Goal: Check status: Check status

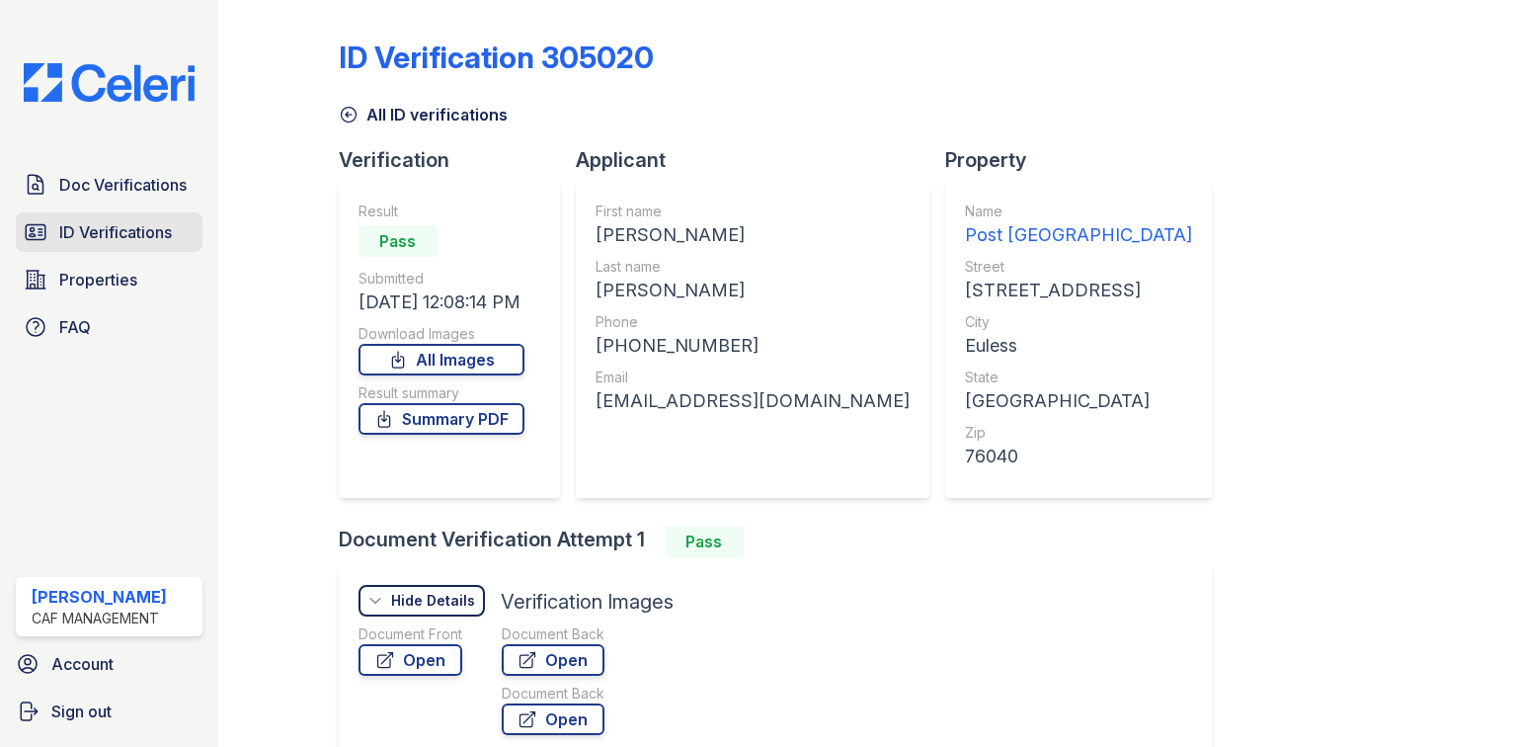
click at [111, 229] on span "ID Verifications" at bounding box center [115, 232] width 113 height 24
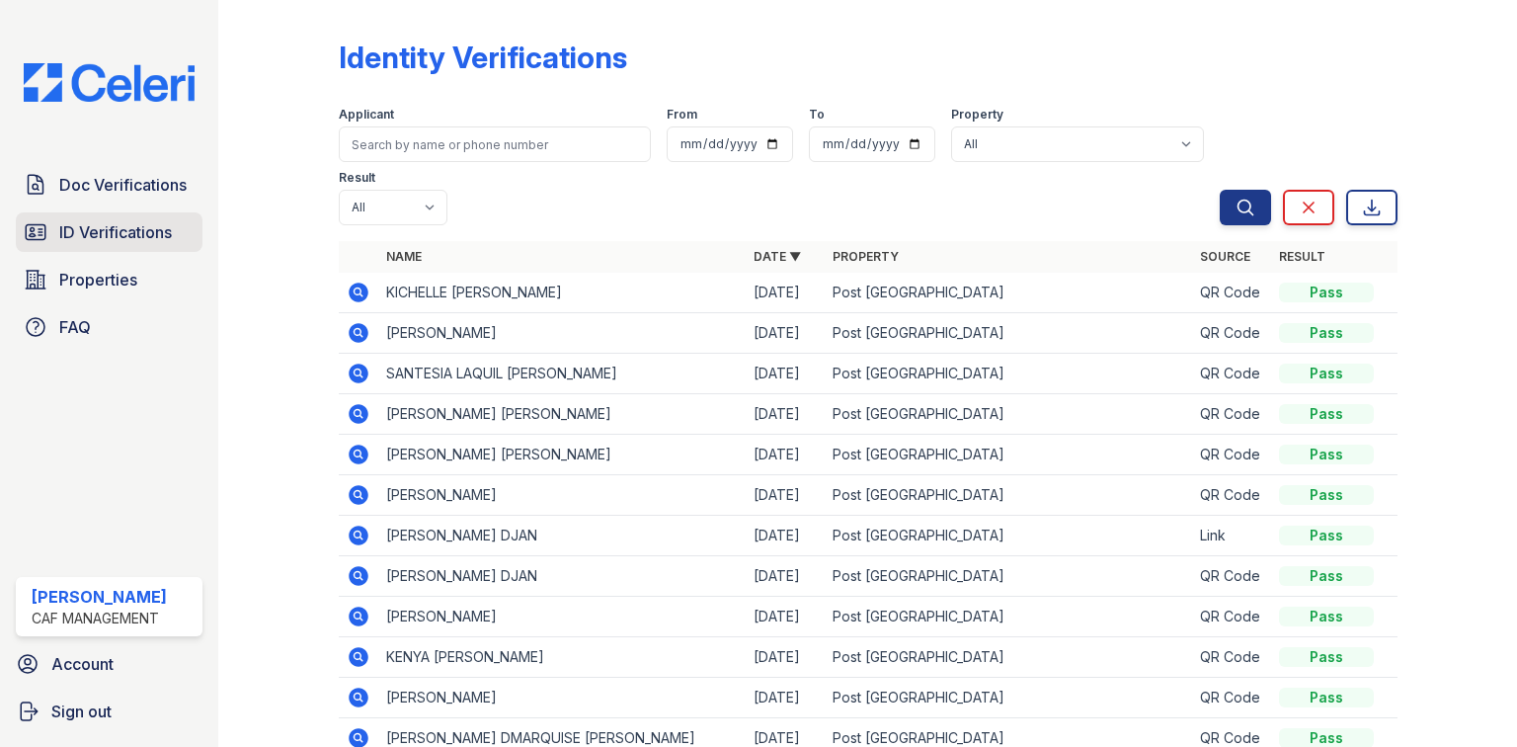
click at [117, 249] on link "ID Verifications" at bounding box center [109, 232] width 187 height 40
click at [361, 295] on icon at bounding box center [359, 293] width 24 height 24
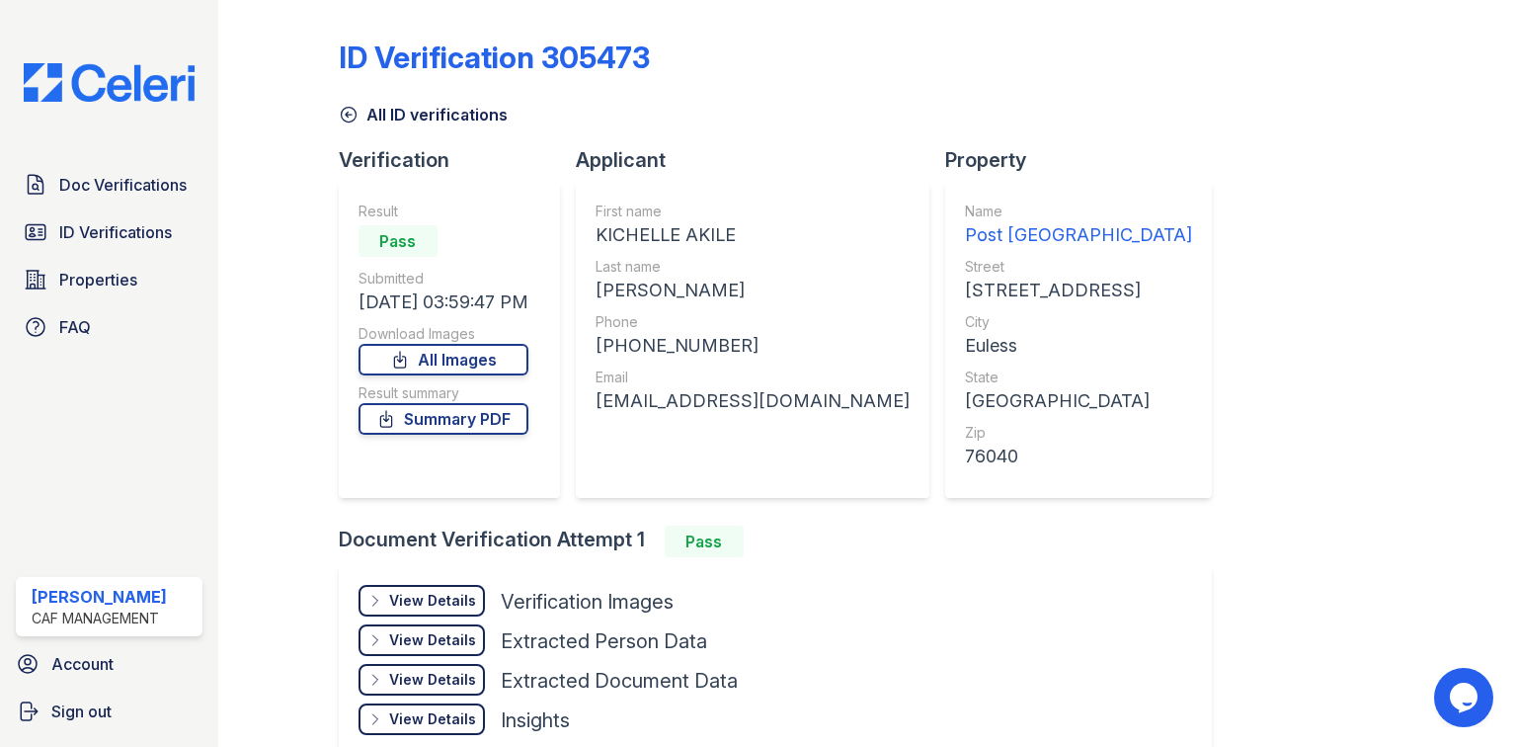
click at [447, 600] on div "View Details" at bounding box center [432, 601] width 87 height 20
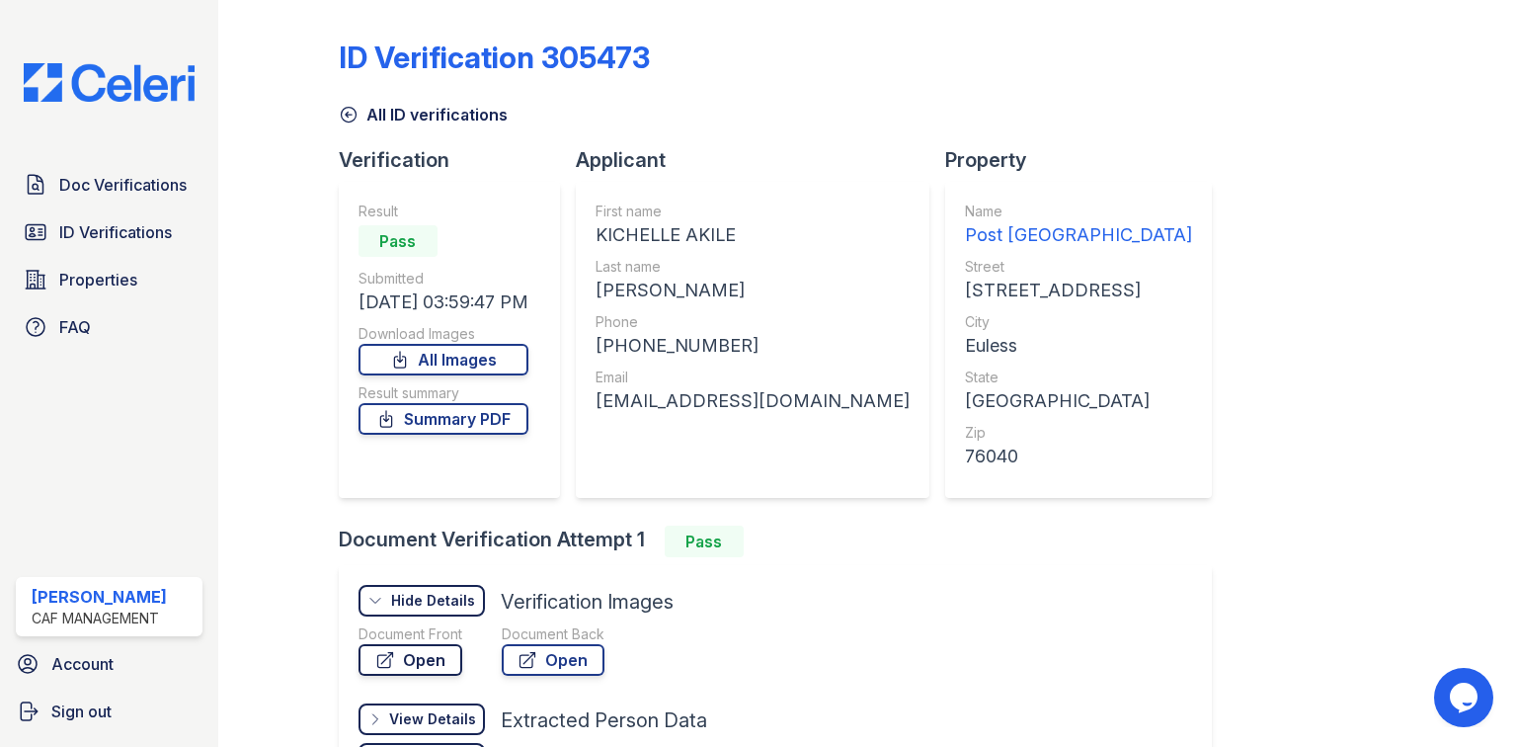
click at [437, 669] on link "Open" at bounding box center [411, 660] width 104 height 32
click at [154, 236] on span "ID Verifications" at bounding box center [115, 232] width 113 height 24
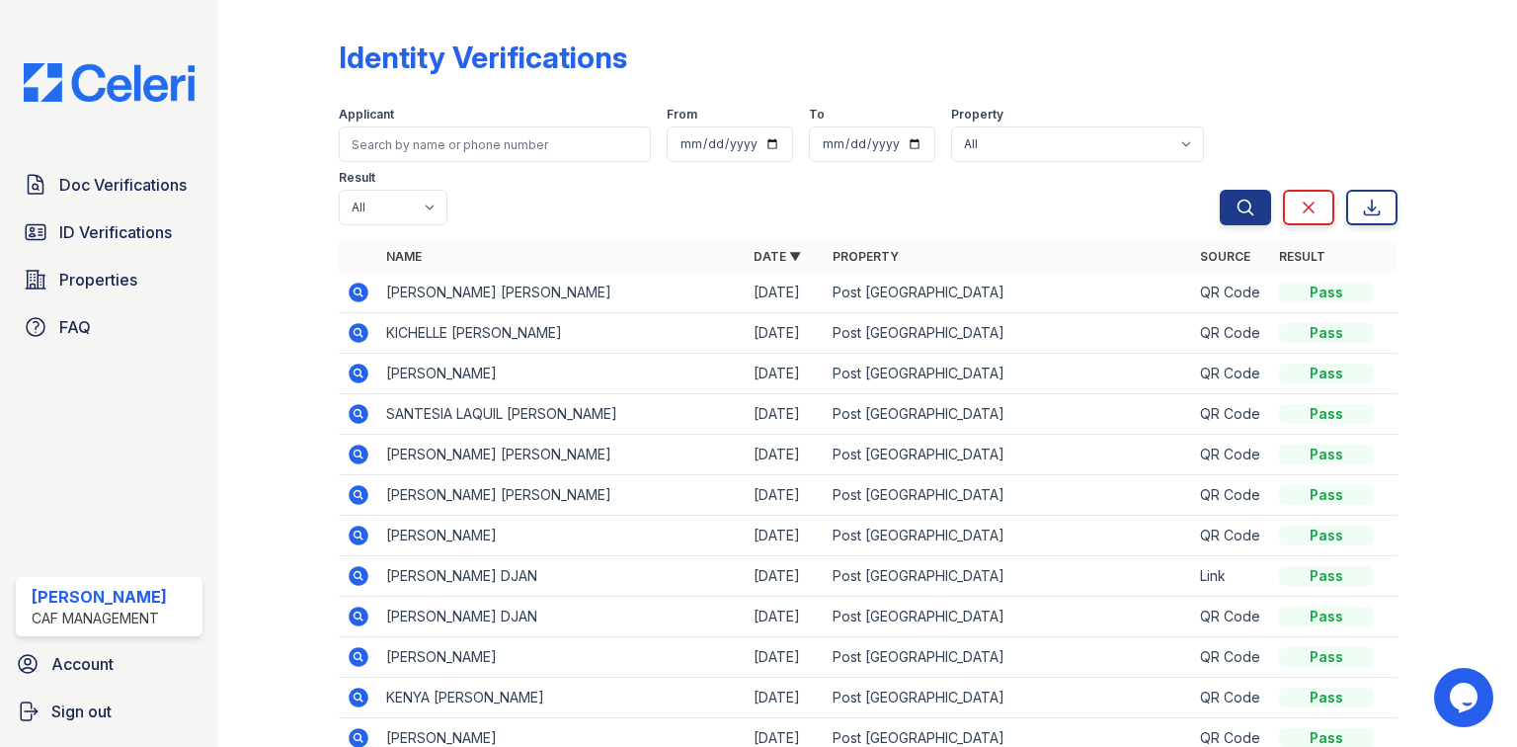
click at [360, 298] on icon at bounding box center [359, 292] width 20 height 20
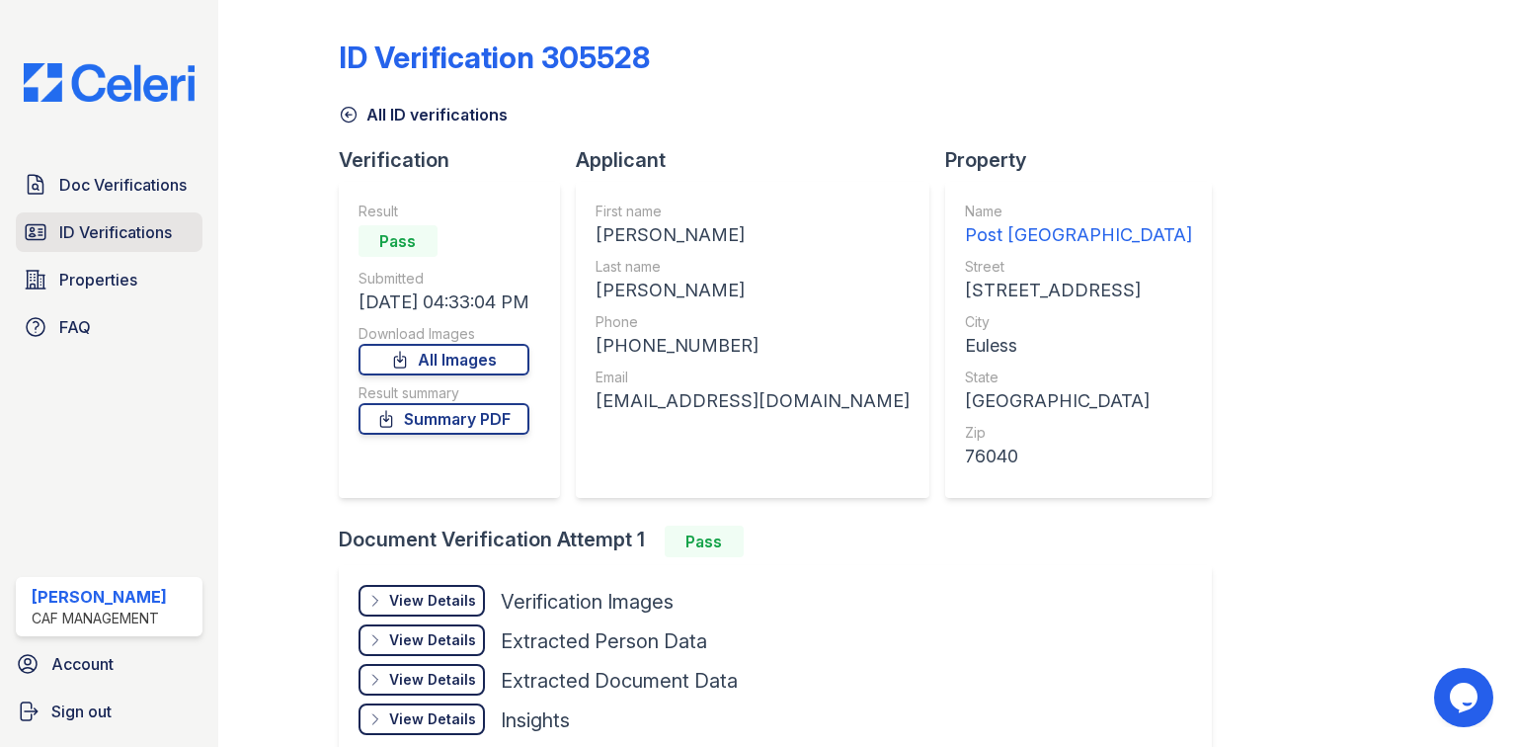
drag, startPoint x: 143, startPoint y: 229, endPoint x: 87, endPoint y: 213, distance: 58.5
click at [143, 229] on span "ID Verifications" at bounding box center [115, 232] width 113 height 24
